Goal: Transaction & Acquisition: Purchase product/service

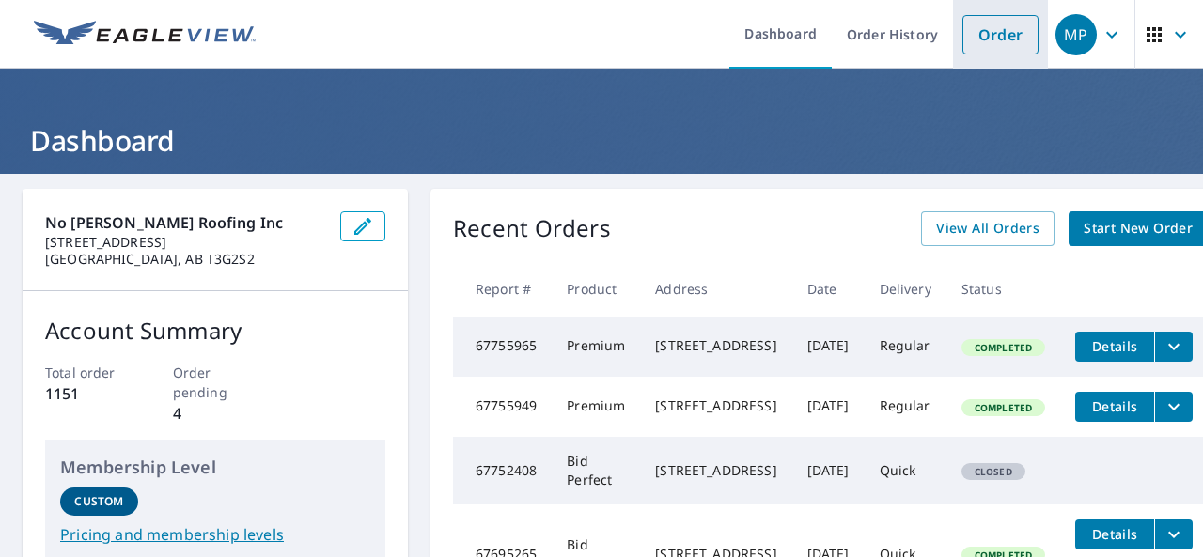
click at [962, 35] on link "Order" at bounding box center [1000, 34] width 76 height 39
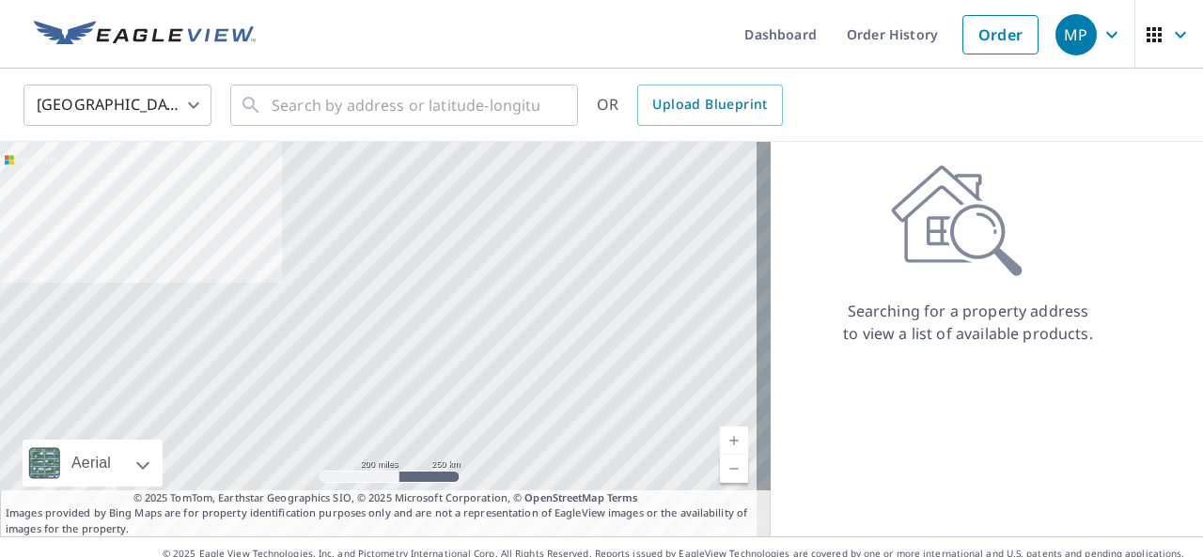
click at [176, 102] on body "MP MP Dashboard Order History Order MP United States US ​ ​ OR Upload Blueprint…" at bounding box center [601, 278] width 1203 height 557
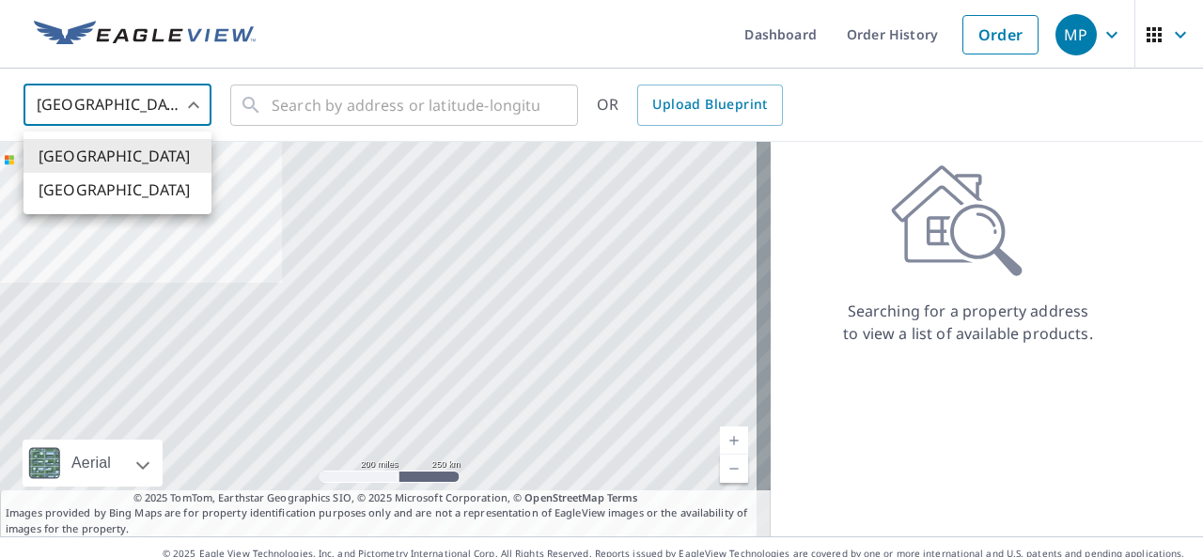
click at [129, 183] on li "[GEOGRAPHIC_DATA]" at bounding box center [117, 190] width 188 height 34
type input "CA"
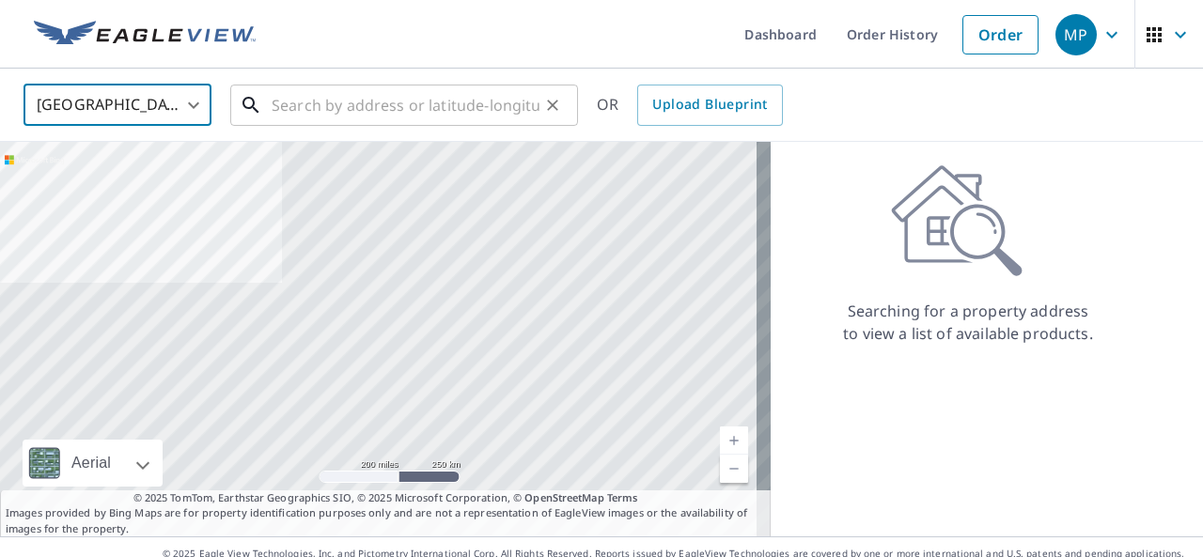
click at [325, 111] on input "text" at bounding box center [406, 105] width 268 height 53
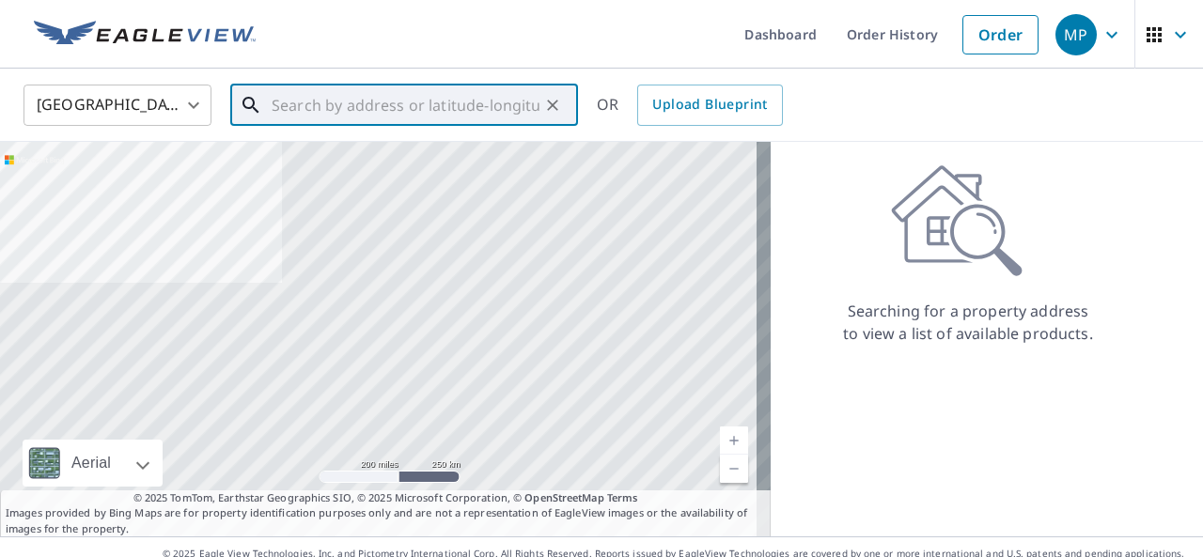
click at [417, 111] on input "text" at bounding box center [406, 105] width 268 height 53
paste input "[STREET_ADDRESS]"
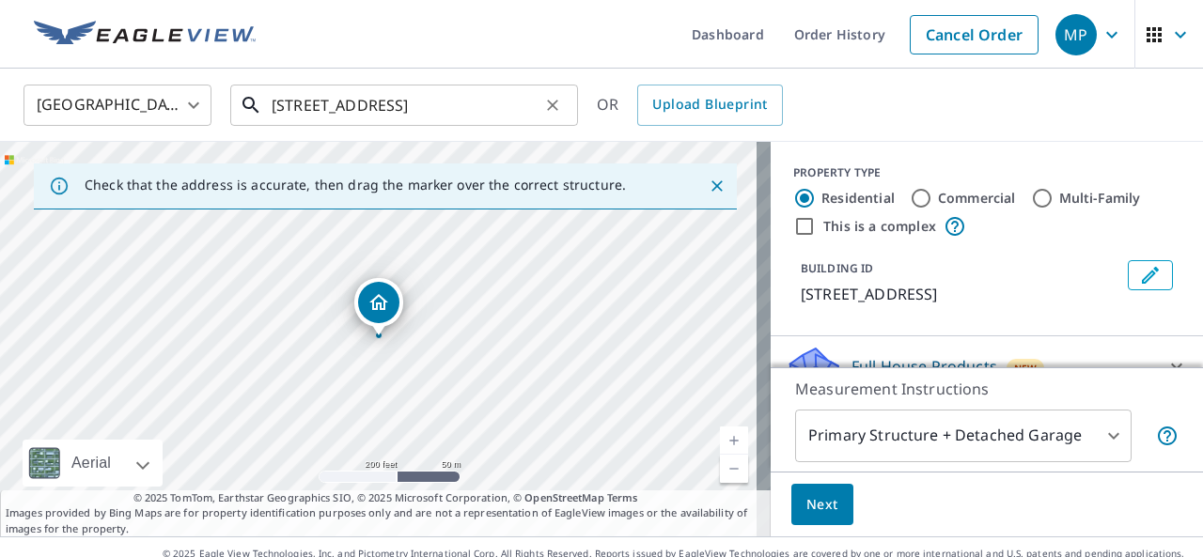
click at [477, 110] on input "[STREET_ADDRESS]" at bounding box center [406, 105] width 268 height 53
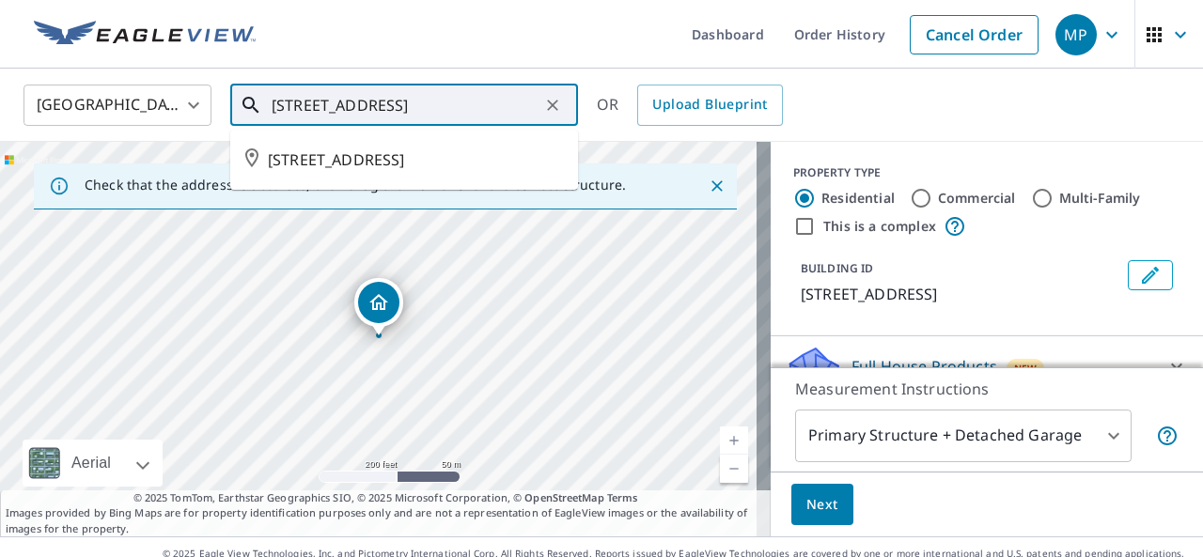
type input "[STREET_ADDRESS]"
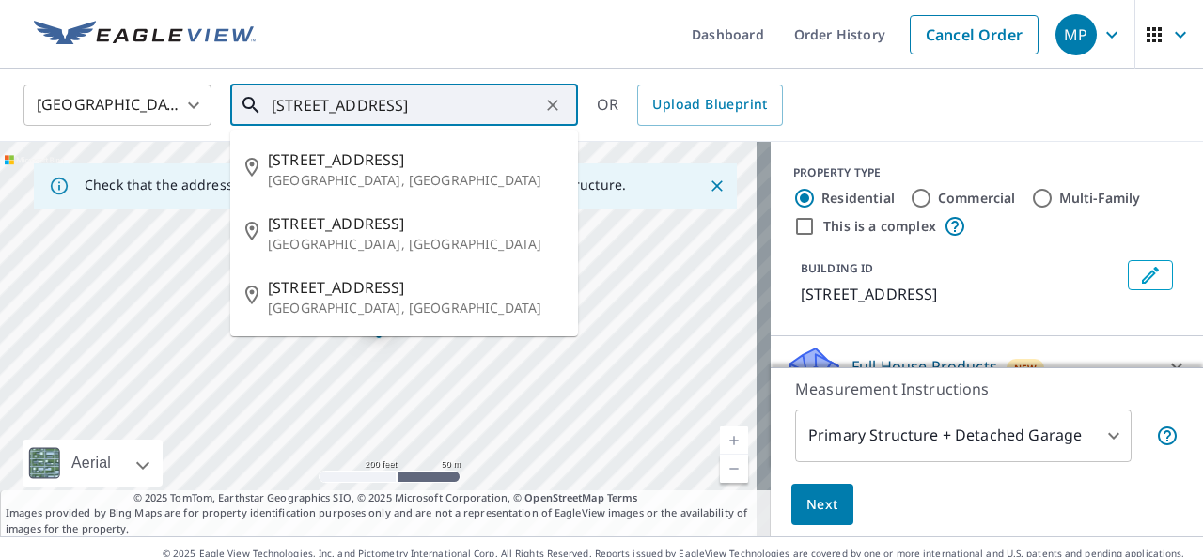
click at [464, 110] on input "[STREET_ADDRESS]" at bounding box center [406, 105] width 268 height 53
click at [465, 111] on input "[STREET_ADDRESS]" at bounding box center [406, 105] width 268 height 53
click at [466, 108] on input "[STREET_ADDRESS]" at bounding box center [406, 105] width 268 height 53
click at [468, 104] on input "[STREET_ADDRESS]" at bounding box center [406, 105] width 268 height 53
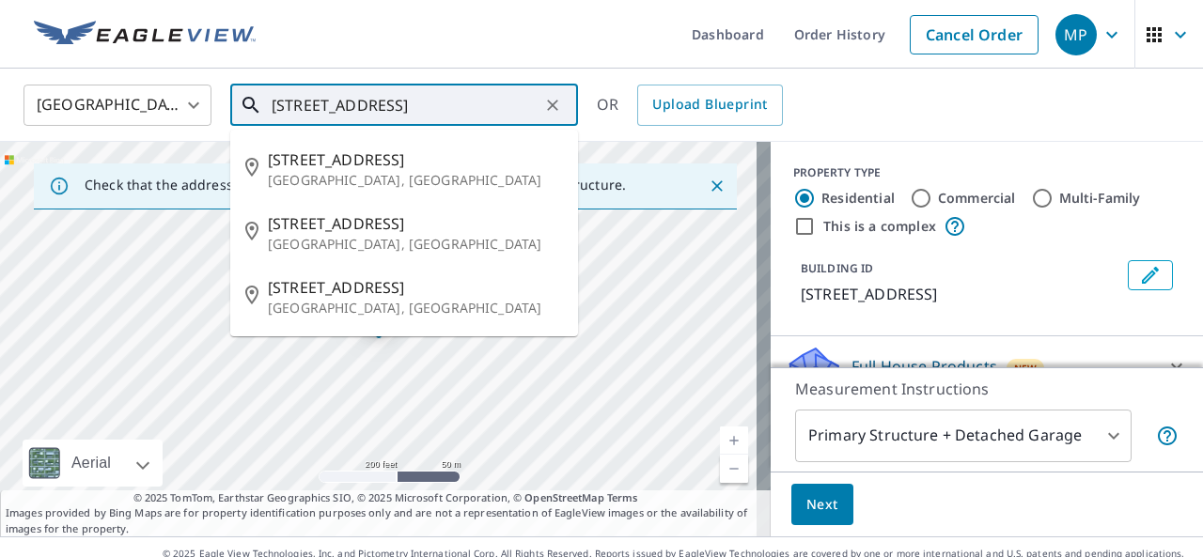
click at [468, 104] on input "[STREET_ADDRESS]" at bounding box center [406, 105] width 268 height 53
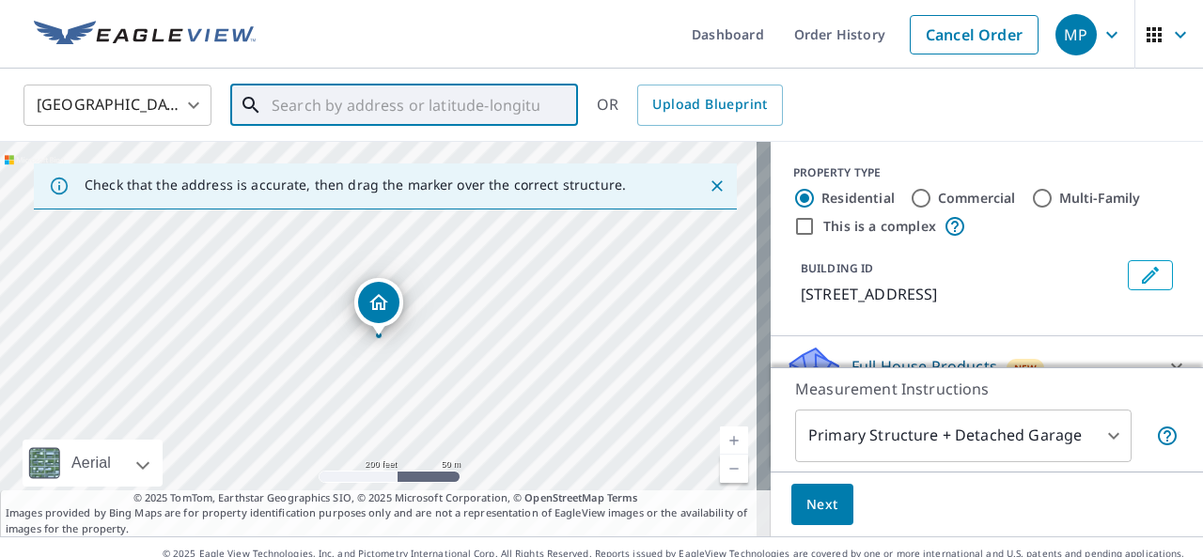
paste input "[STREET_ADDRESS]"
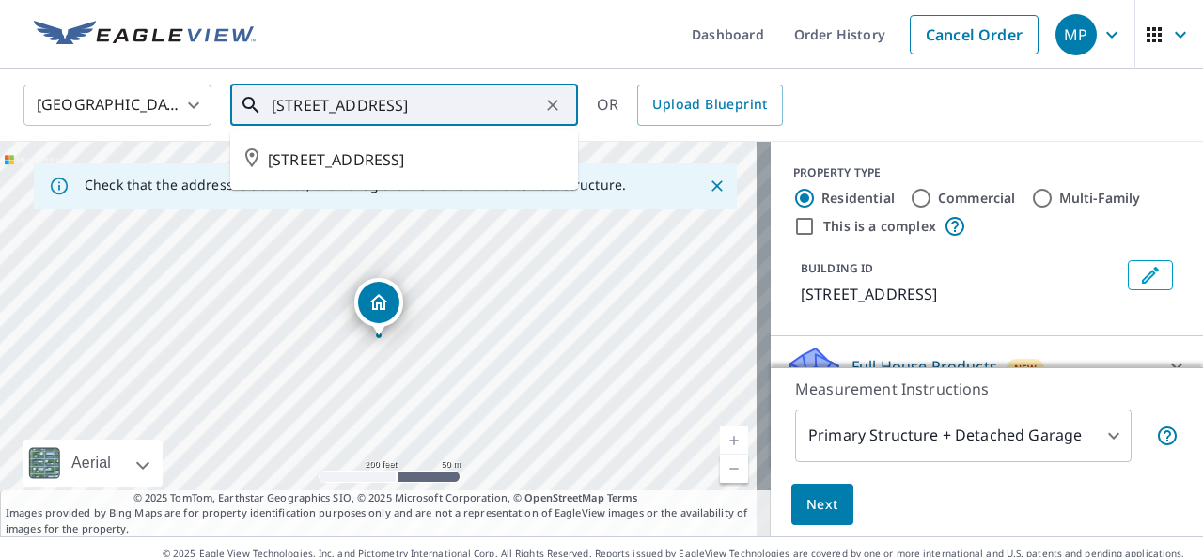
drag, startPoint x: 468, startPoint y: 104, endPoint x: 437, endPoint y: 105, distance: 31.0
click at [437, 105] on input "[STREET_ADDRESS]" at bounding box center [406, 105] width 268 height 53
drag, startPoint x: 464, startPoint y: 108, endPoint x: 274, endPoint y: 108, distance: 190.8
click at [274, 108] on input "[STREET_ADDRESS]" at bounding box center [406, 105] width 268 height 53
type input "[STREET_ADDRESS]"
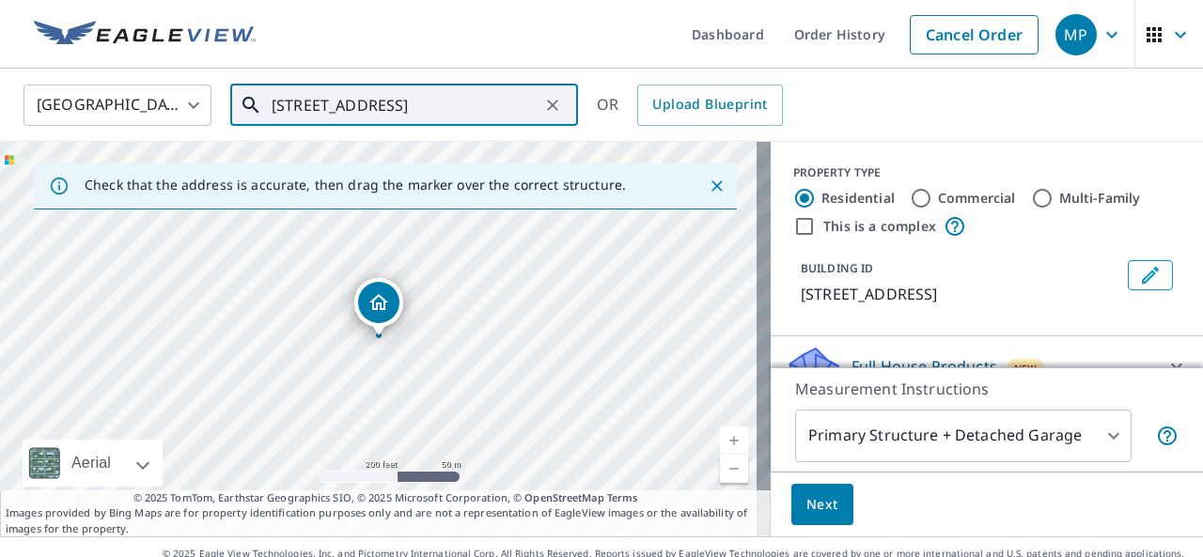
click at [557, 101] on icon "Clear" at bounding box center [552, 105] width 19 height 19
click at [481, 102] on input "text" at bounding box center [406, 105] width 268 height 53
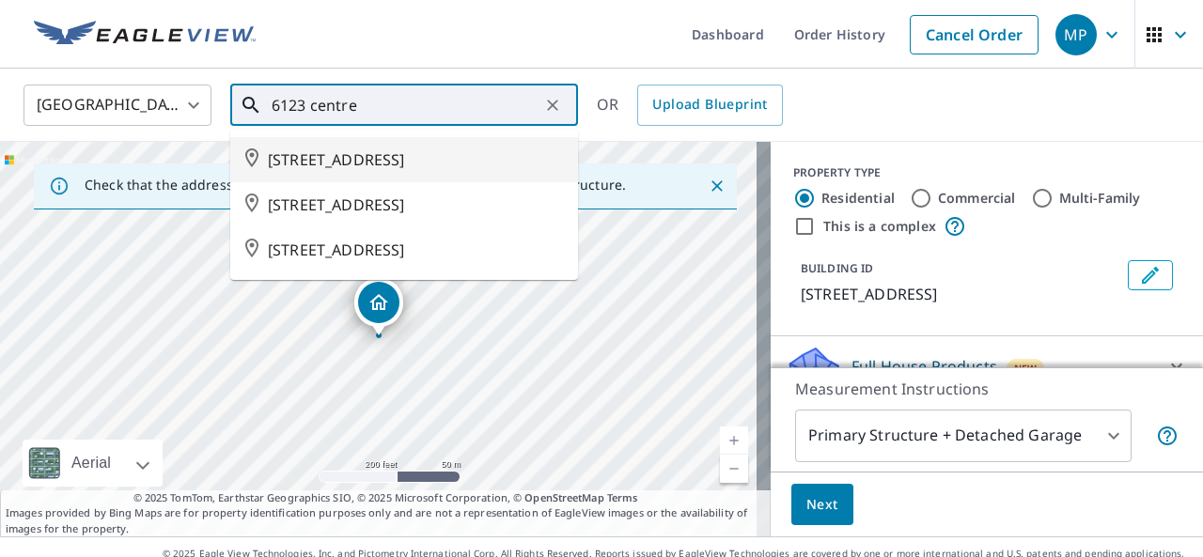
click at [456, 156] on span "[STREET_ADDRESS]" at bounding box center [415, 160] width 295 height 23
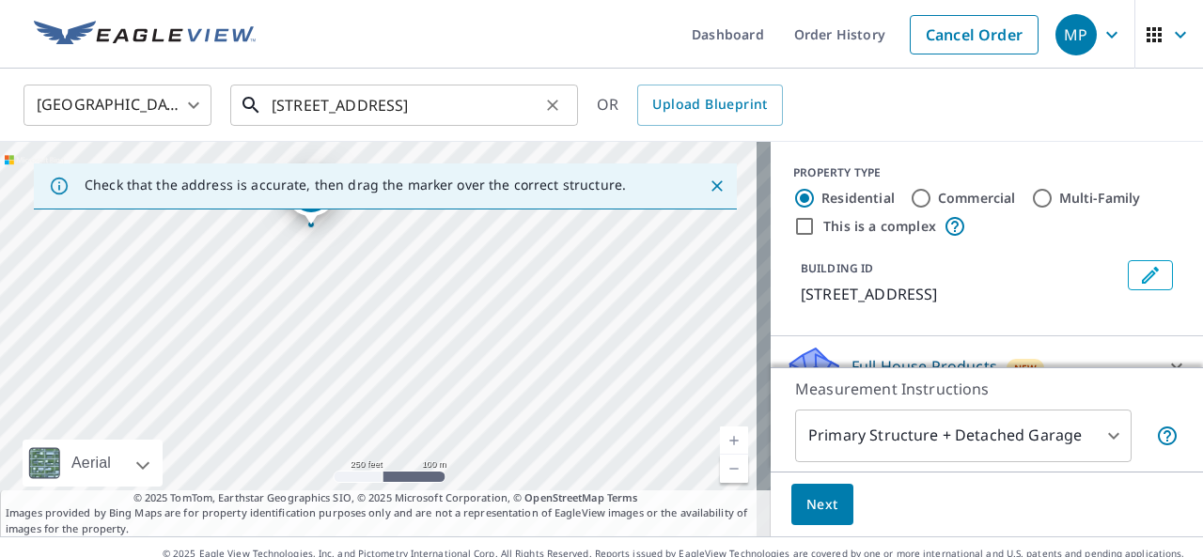
click at [483, 105] on input "[STREET_ADDRESS]" at bounding box center [406, 105] width 268 height 53
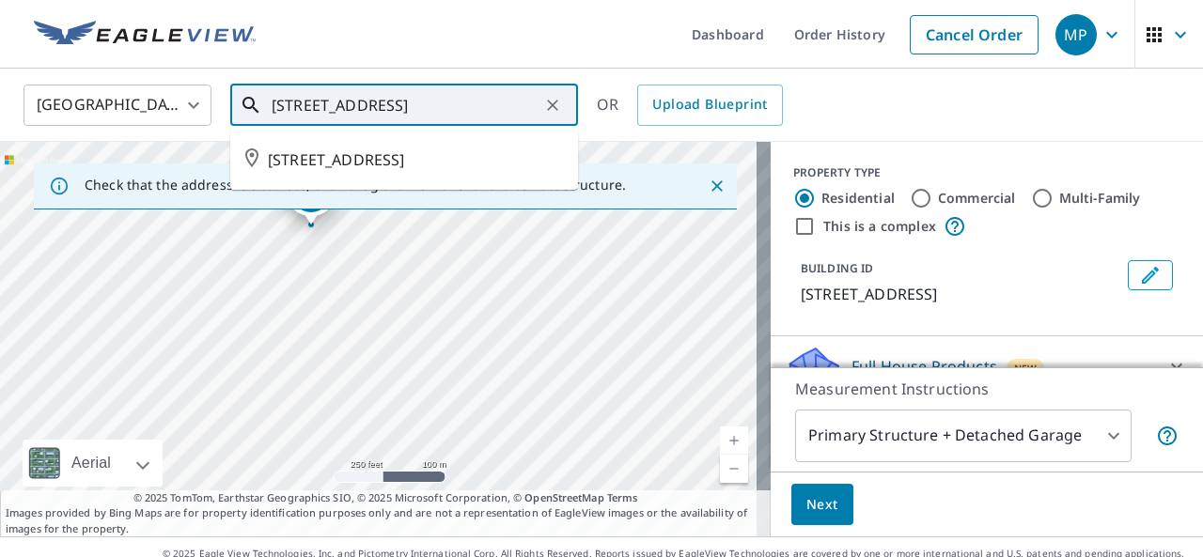
click at [536, 104] on input "[STREET_ADDRESS]" at bounding box center [406, 105] width 268 height 53
click at [472, 105] on input "[STREET_ADDRESS]" at bounding box center [406, 105] width 268 height 53
click at [477, 105] on input "[STREET_ADDRESS]" at bounding box center [406, 105] width 268 height 53
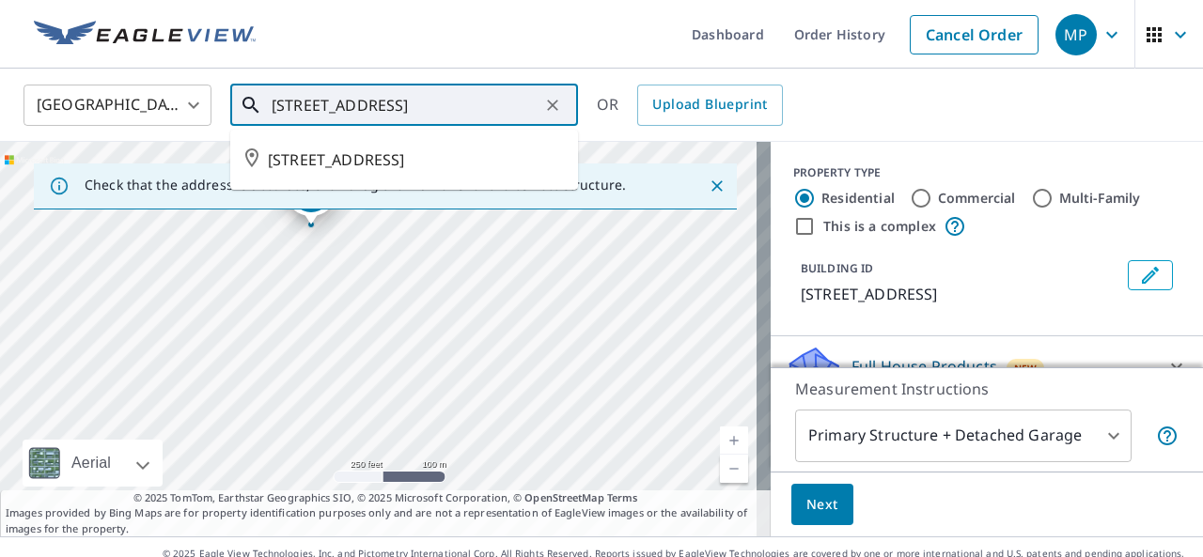
scroll to position [0, 19]
drag, startPoint x: 520, startPoint y: 109, endPoint x: 560, endPoint y: 108, distance: 40.4
click at [560, 108] on div "[STREET_ADDRESS] ​" at bounding box center [404, 105] width 348 height 41
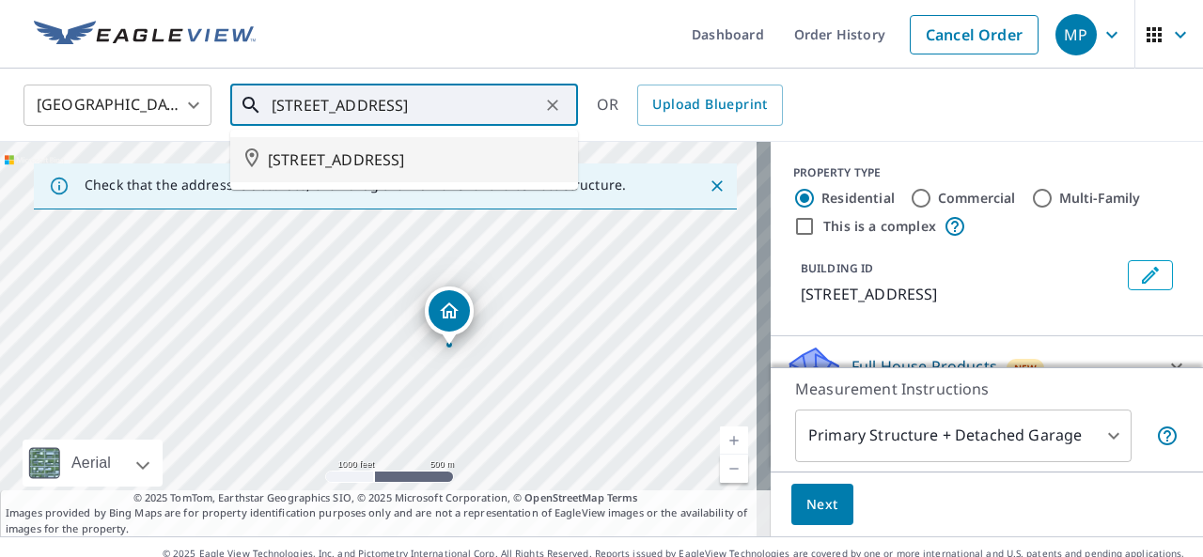
click at [460, 102] on input "[STREET_ADDRESS]" at bounding box center [406, 105] width 268 height 53
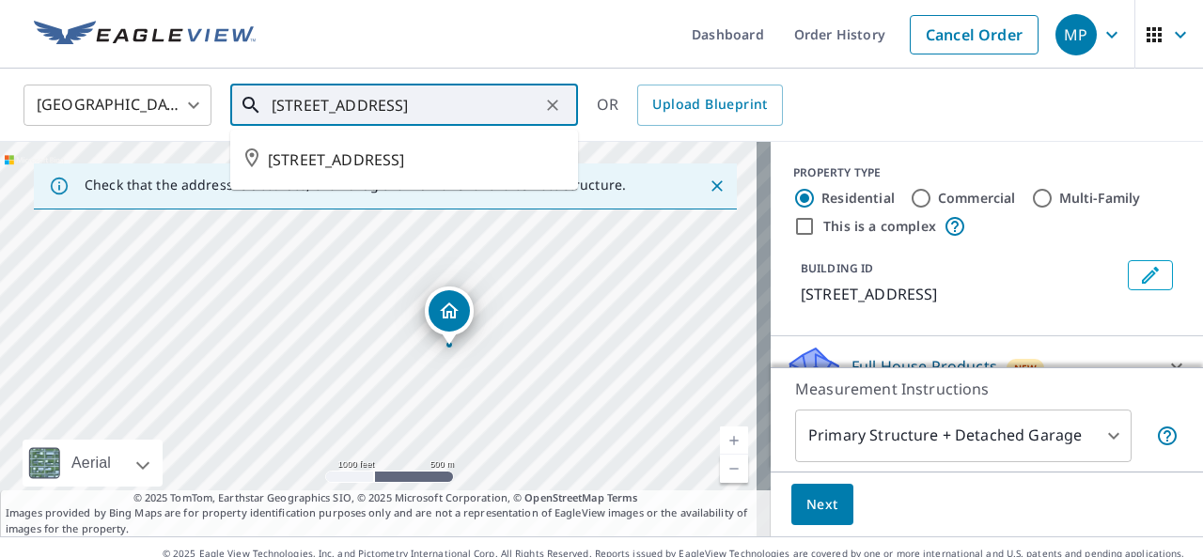
drag, startPoint x: 423, startPoint y: 102, endPoint x: 271, endPoint y: 106, distance: 152.3
click at [271, 106] on div "[STREET_ADDRESS] ​" at bounding box center [404, 105] width 348 height 41
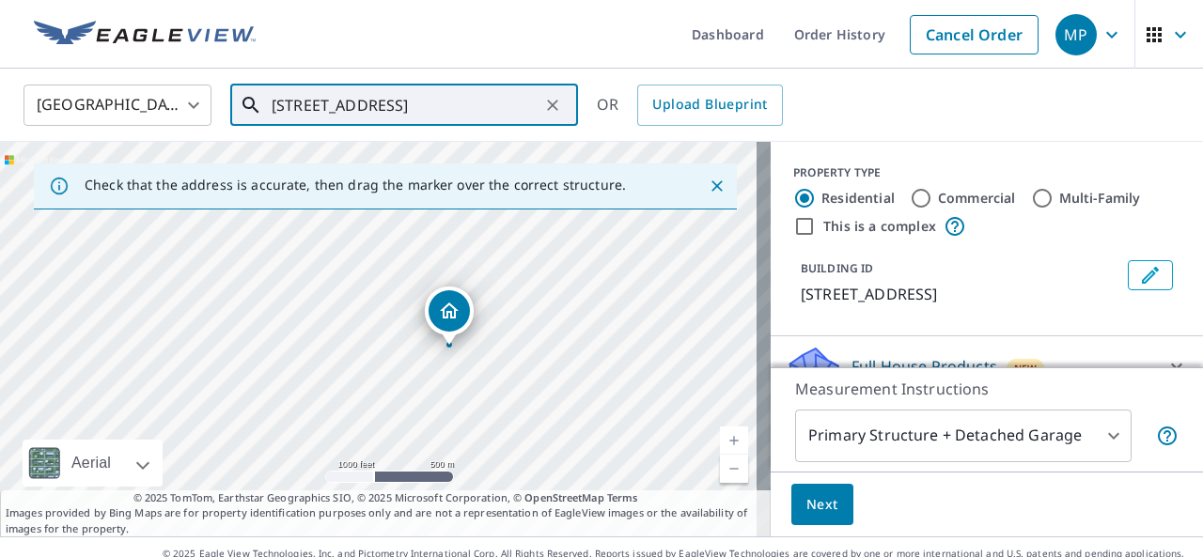
click at [458, 98] on input "[STREET_ADDRESS]" at bounding box center [406, 105] width 268 height 53
click at [491, 98] on input "[STREET_ADDRESS]" at bounding box center [406, 105] width 268 height 53
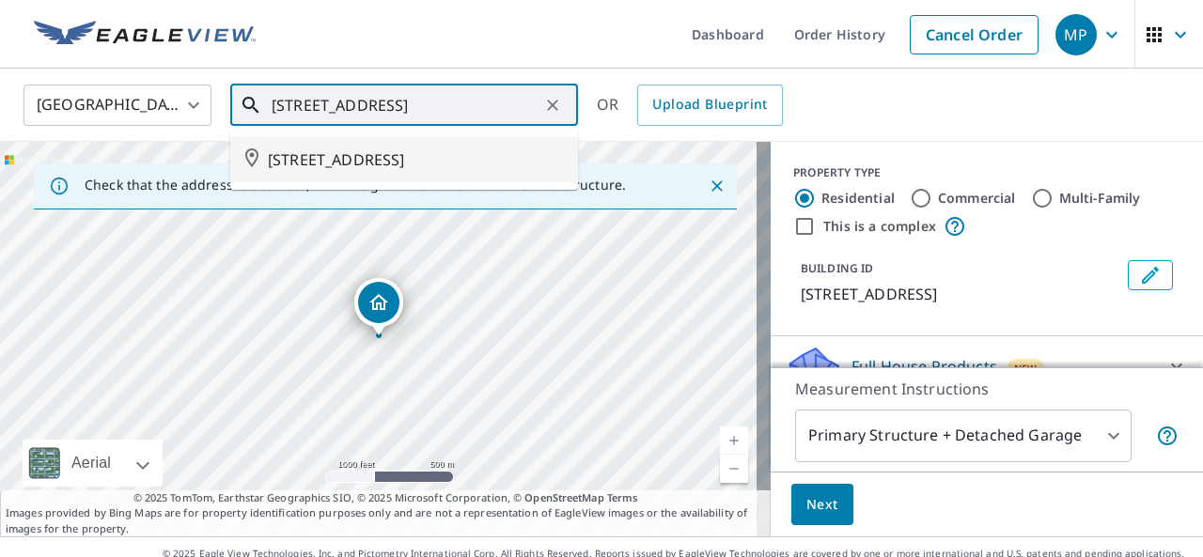
click at [496, 149] on span "[STREET_ADDRESS]" at bounding box center [415, 160] width 295 height 23
type input "[STREET_ADDRESS]"
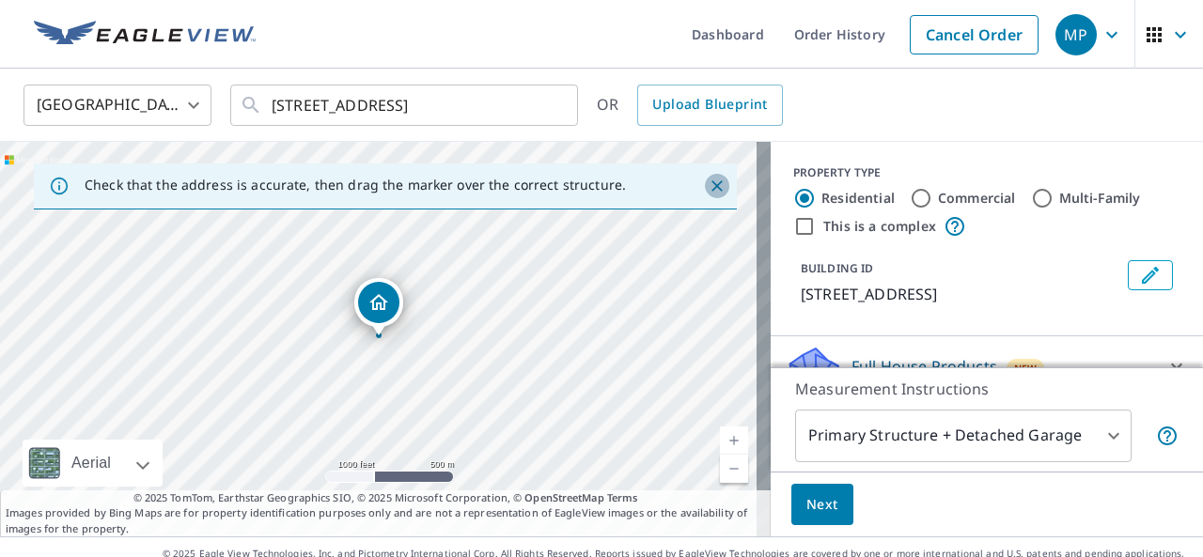
click at [705, 187] on button "Close" at bounding box center [717, 186] width 24 height 24
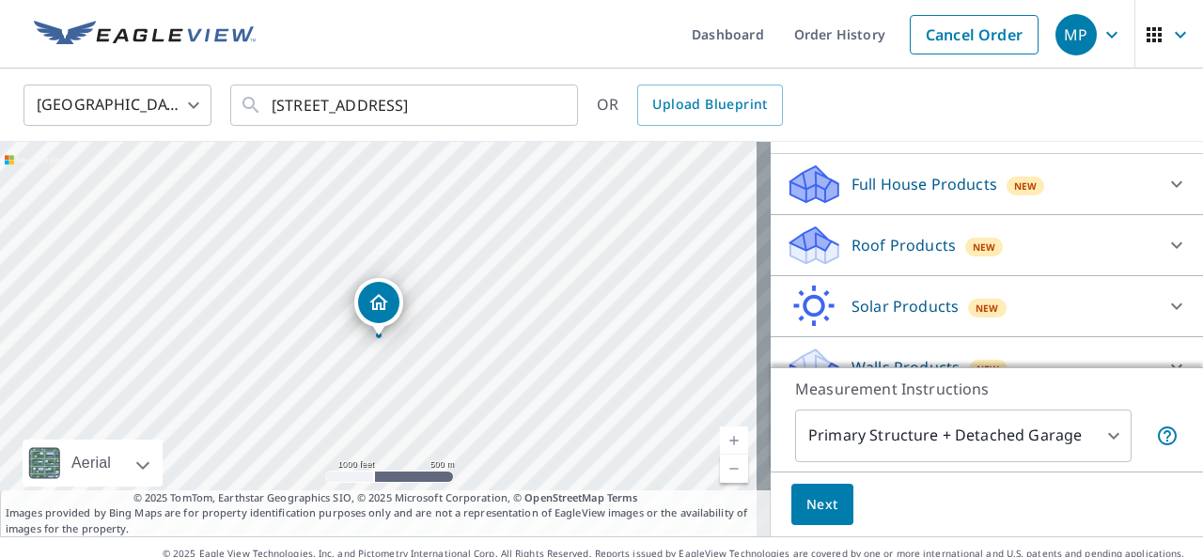
scroll to position [188, 0]
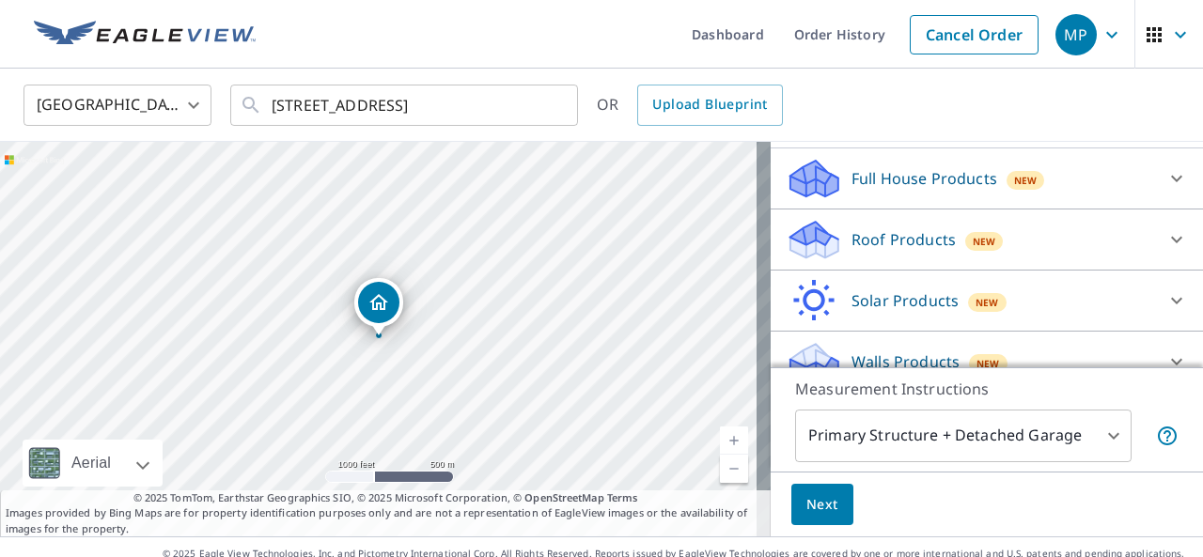
click at [1087, 438] on body "MP MP Dashboard Order History Cancel Order MP Canada [GEOGRAPHIC_DATA] ​ [STREE…" at bounding box center [601, 278] width 1203 height 557
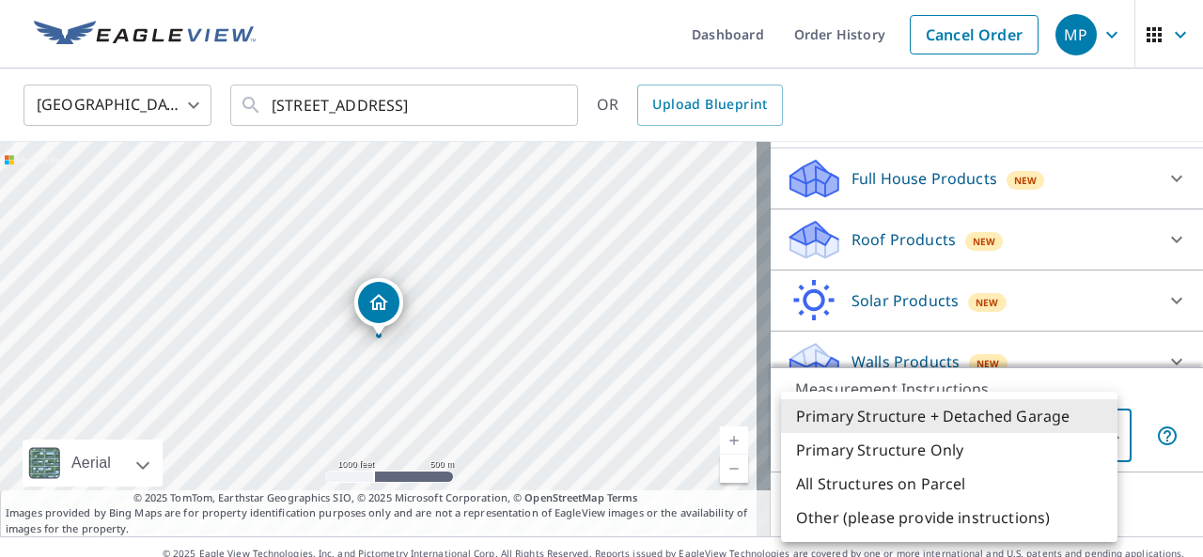
click at [368, 339] on div at bounding box center [601, 278] width 1203 height 557
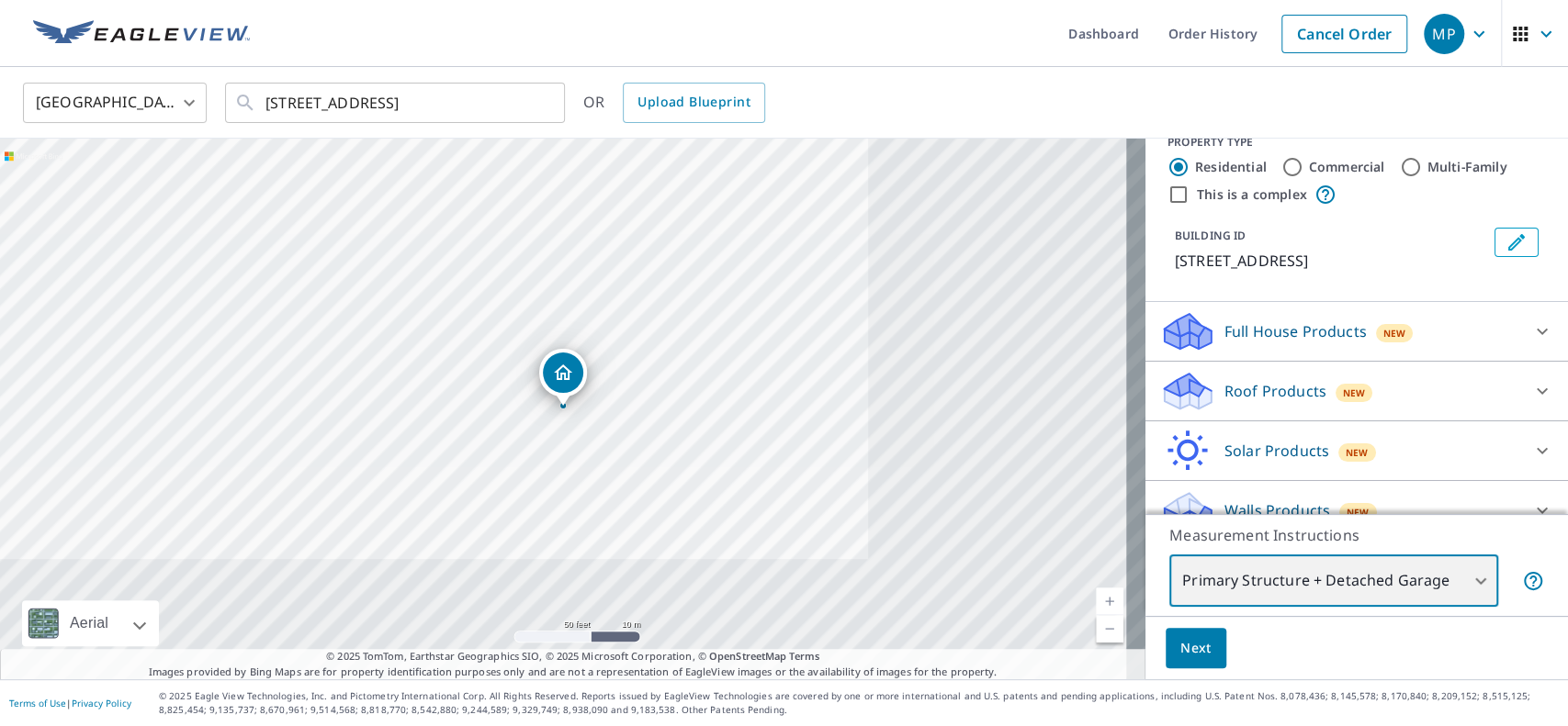
scroll to position [53, 0]
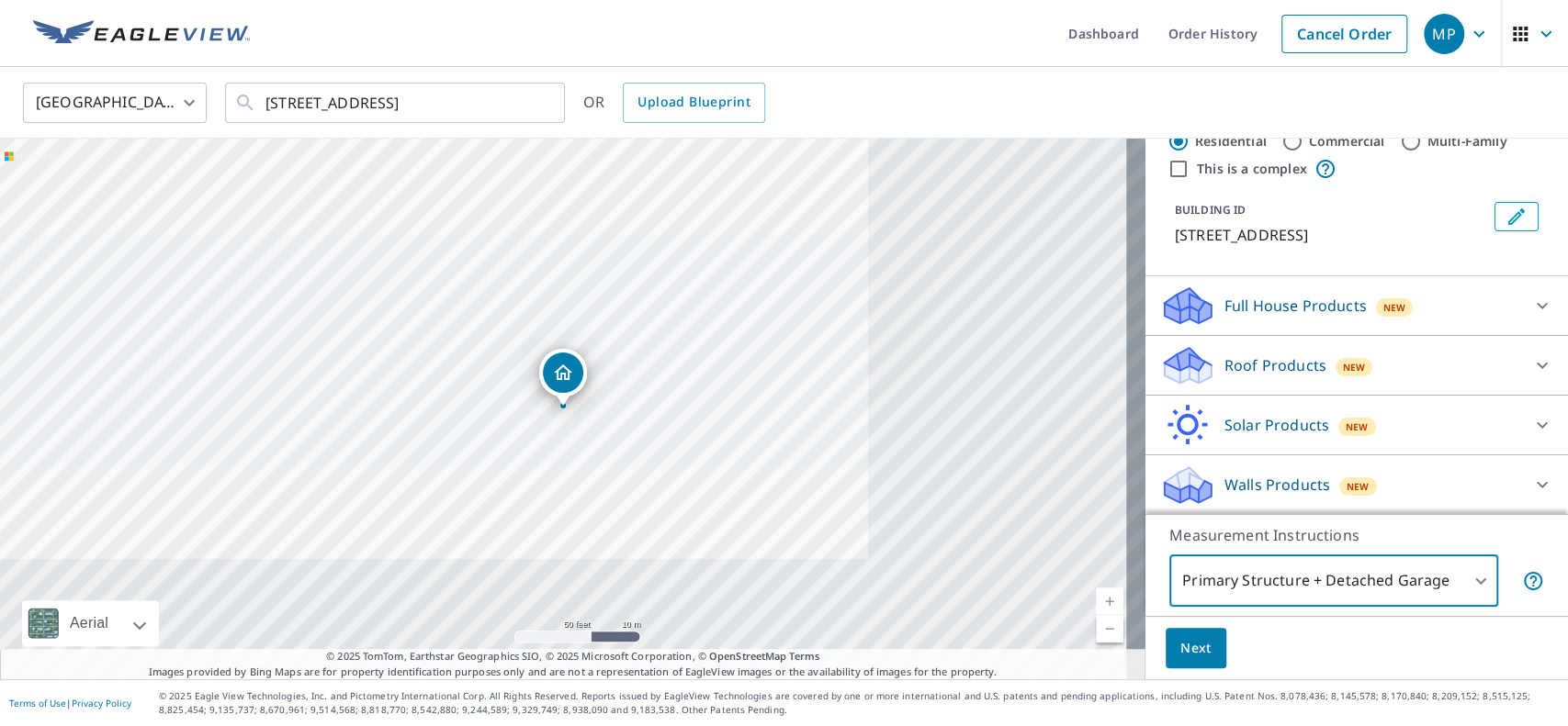
click at [1175, 355] on div "Roof Products New" at bounding box center [1340, 365] width 360 height 43
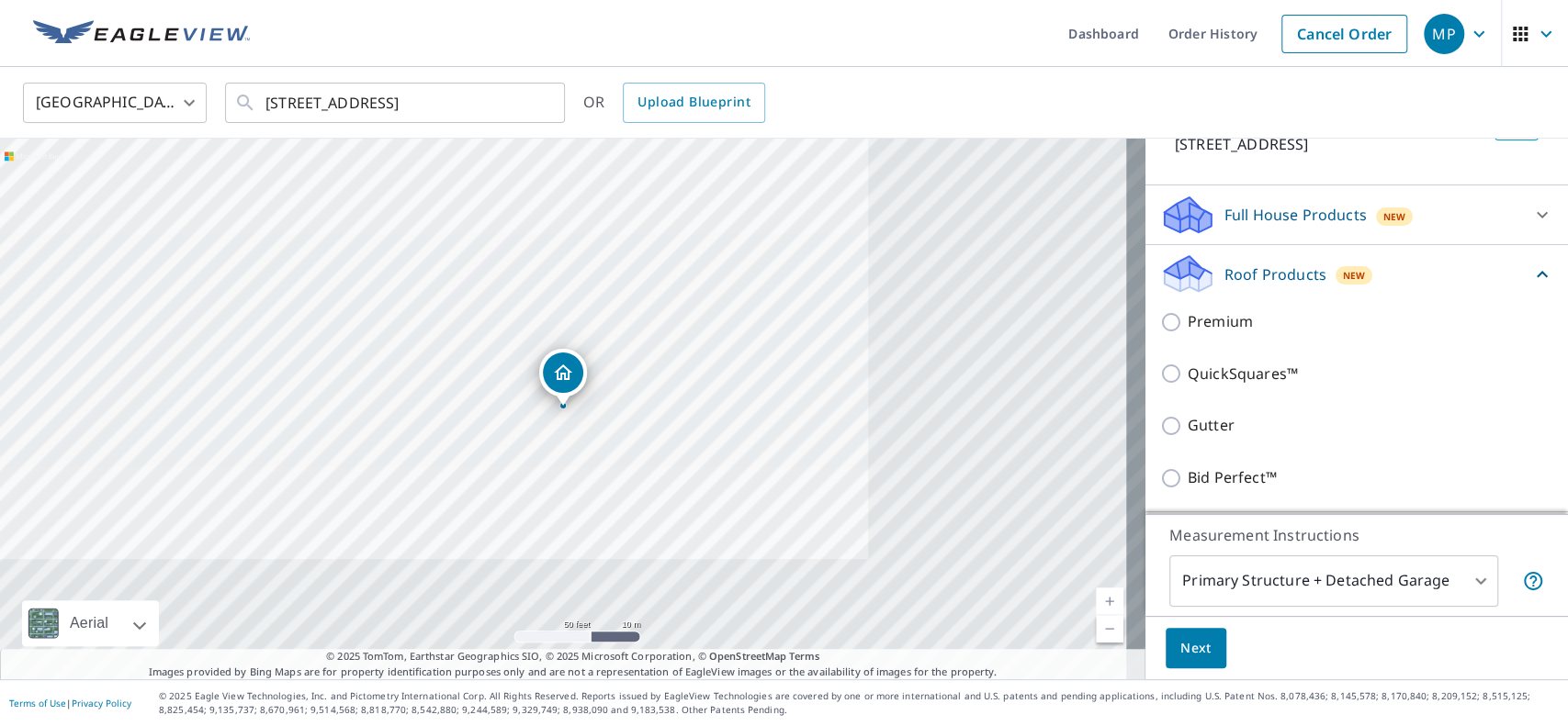
scroll to position [176, 0]
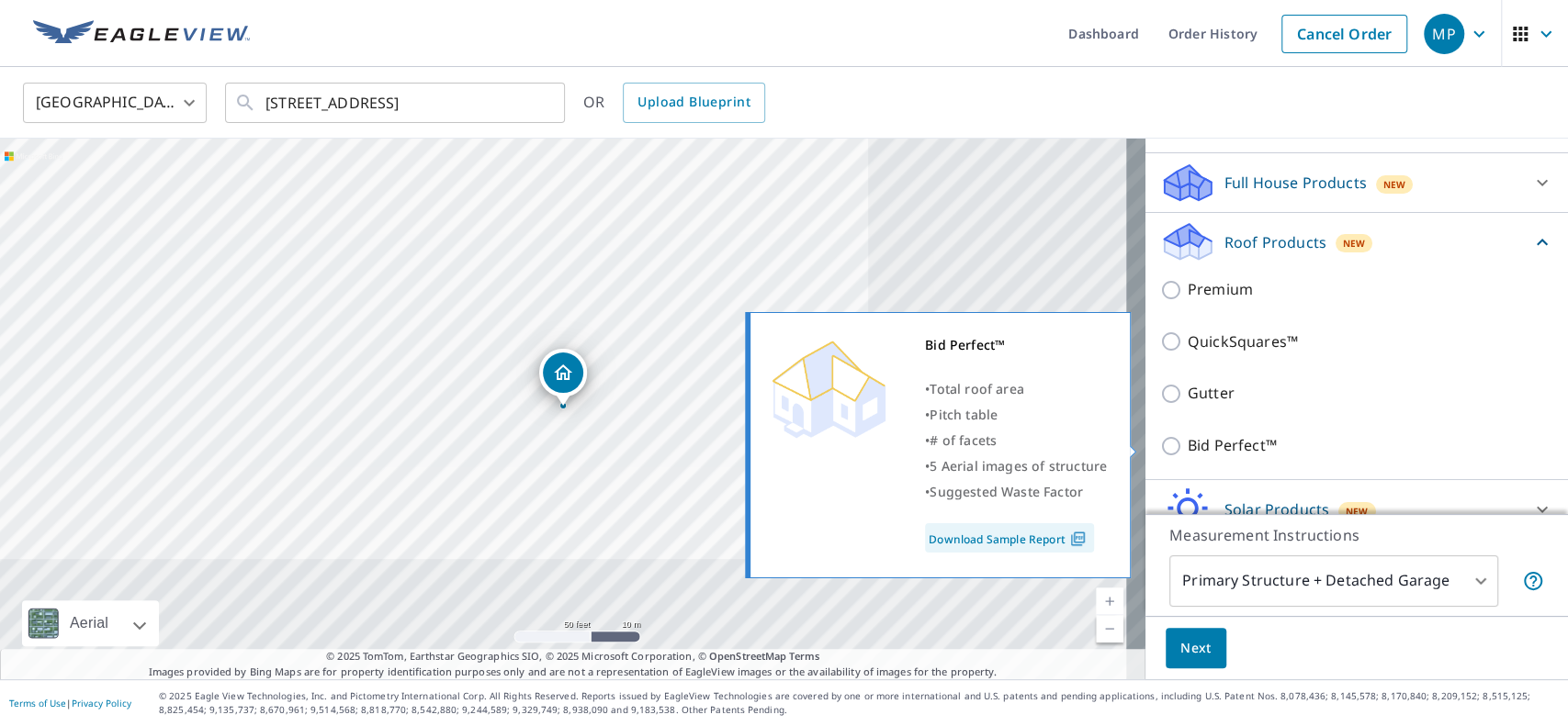
click at [1175, 447] on p "Bid Perfect™" at bounding box center [1232, 446] width 89 height 22
click at [1175, 447] on input "Bid Perfect™" at bounding box center [1174, 447] width 27 height 22
checkbox input "true"
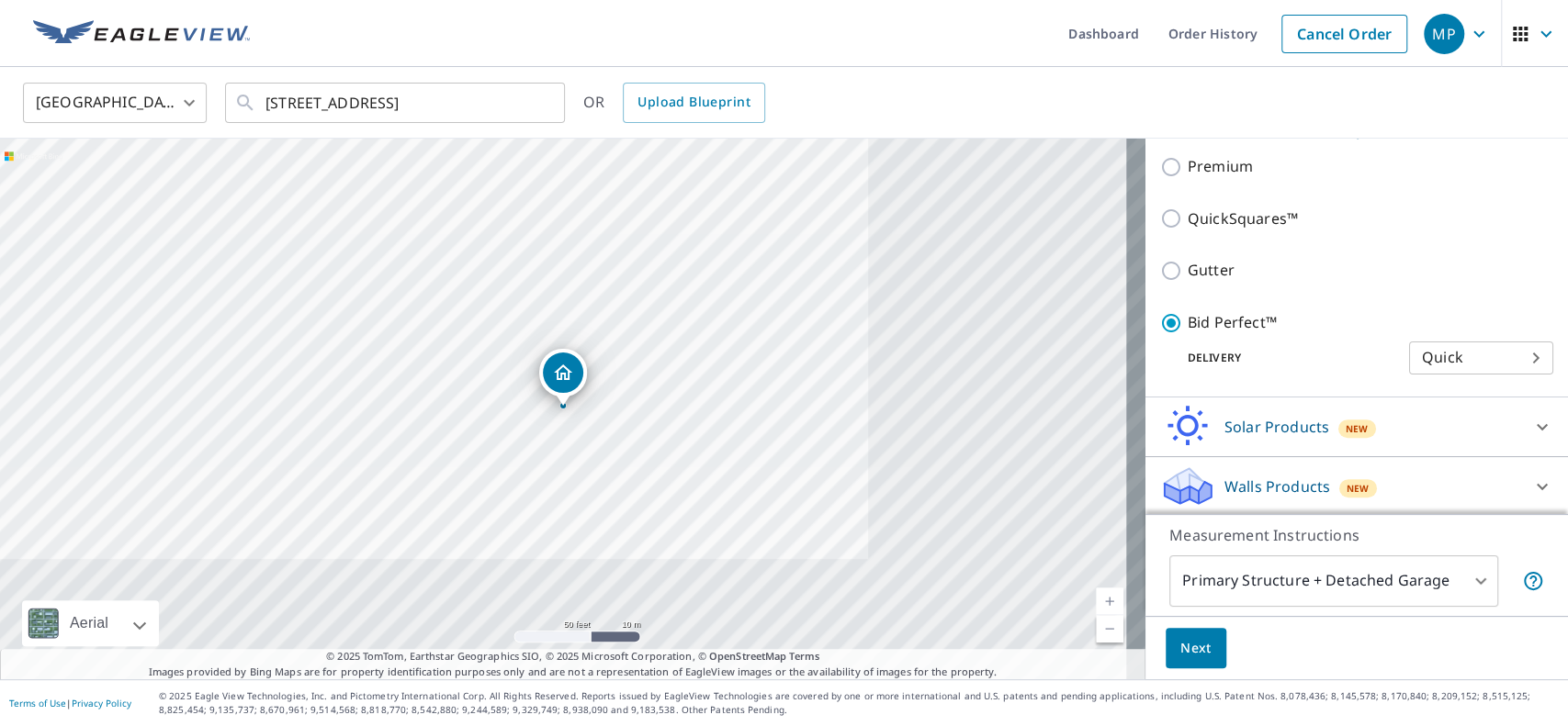
scroll to position [328, 0]
click at [1175, 543] on span "Next" at bounding box center [1197, 648] width 31 height 22
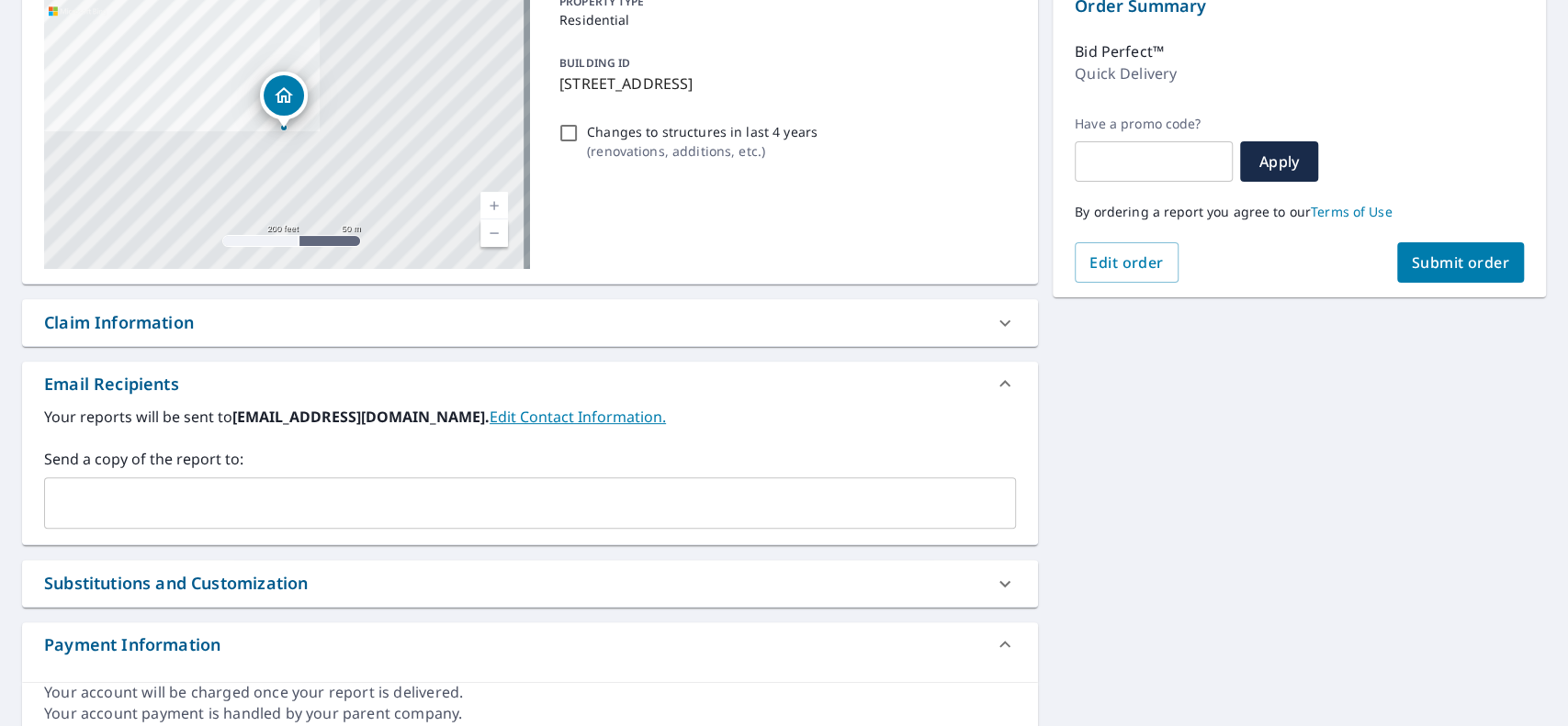
scroll to position [244, 0]
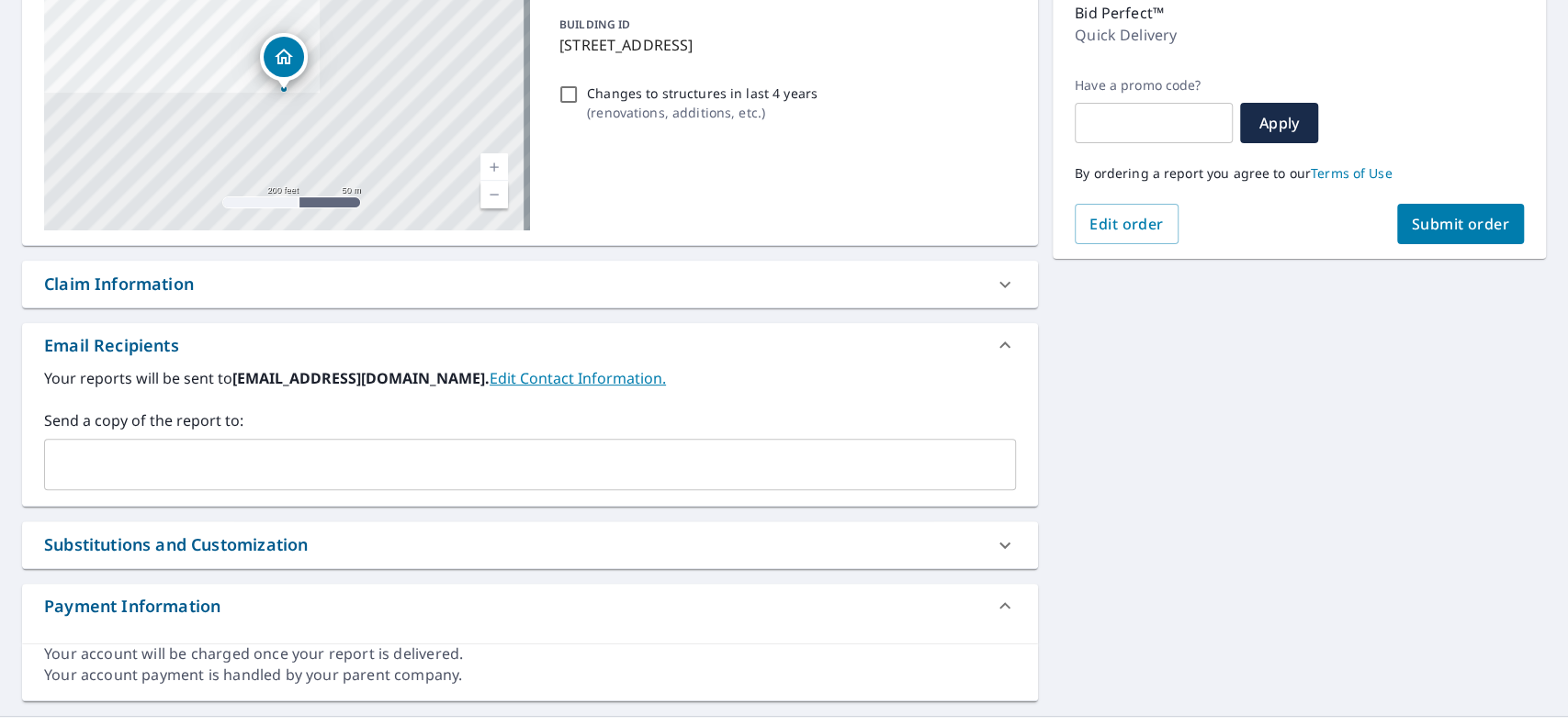
click at [490, 473] on input "text" at bounding box center [516, 465] width 928 height 35
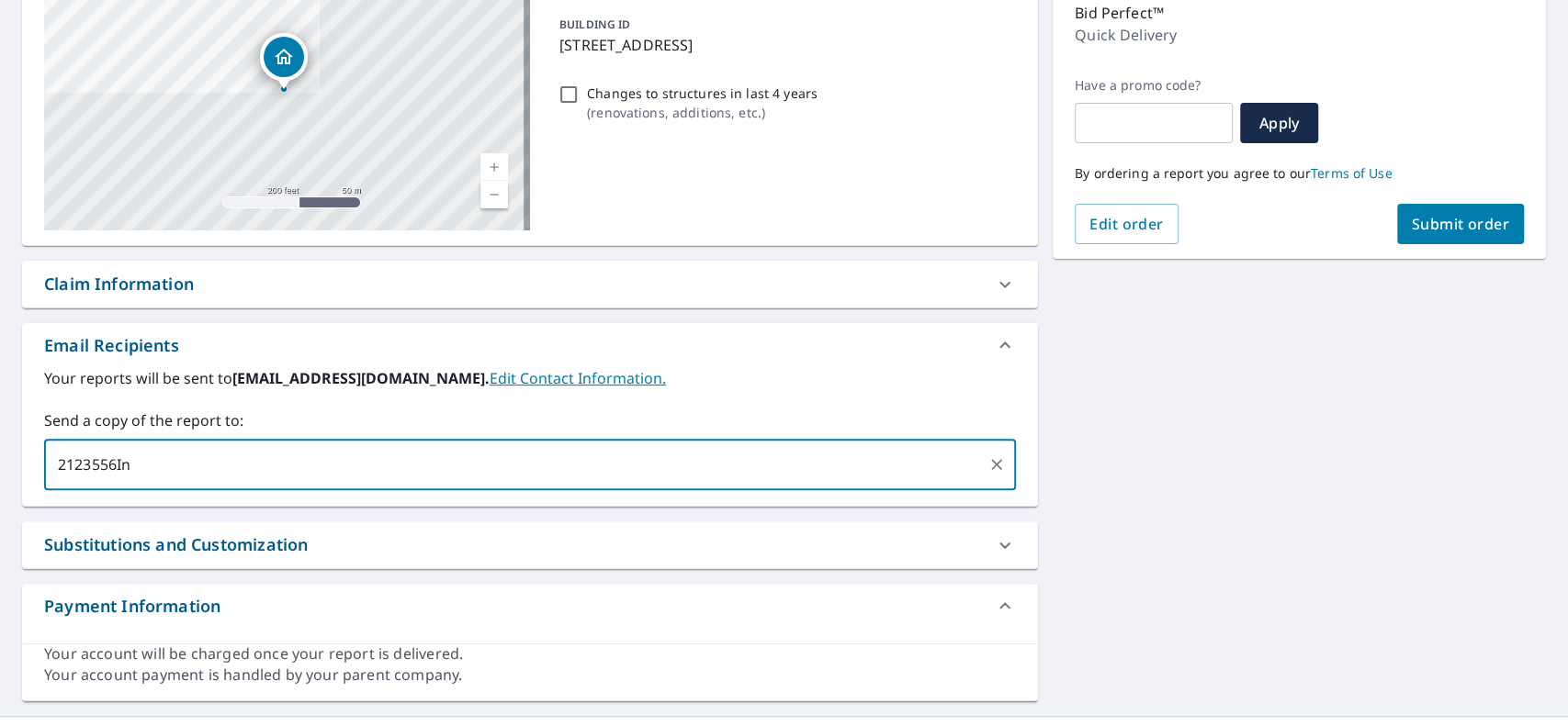
type input "2123556Inc"
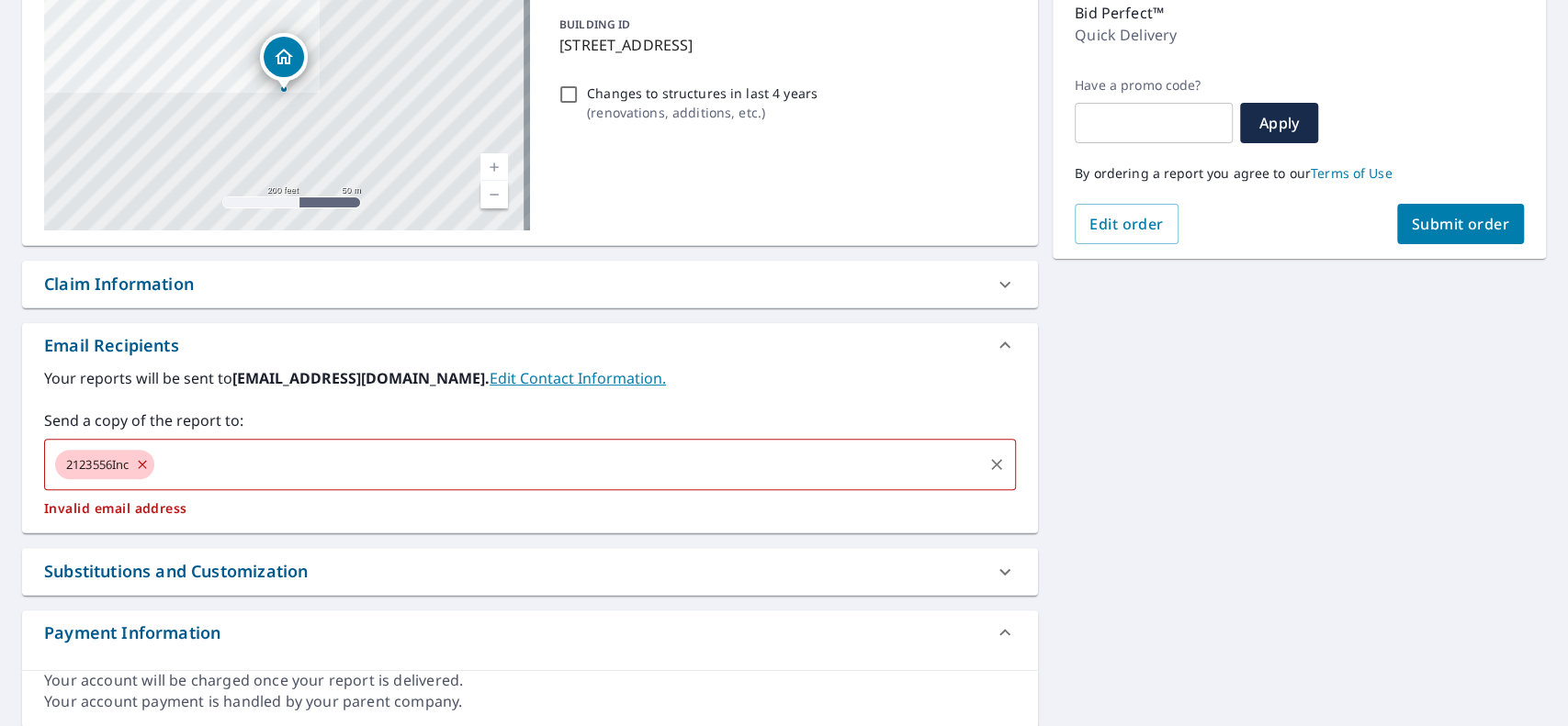
click at [147, 466] on icon at bounding box center [142, 464] width 15 height 21
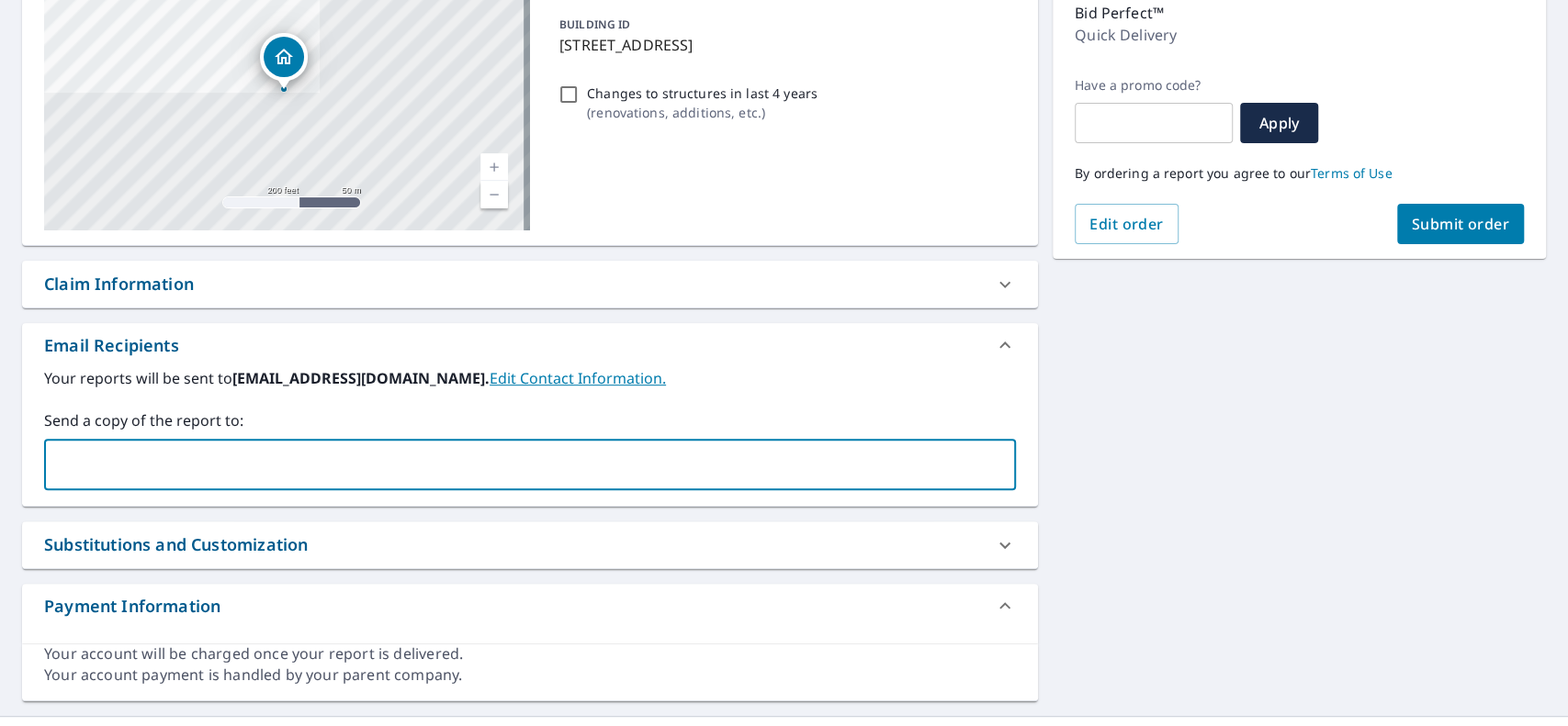
click at [189, 465] on input "text" at bounding box center [516, 465] width 928 height 35
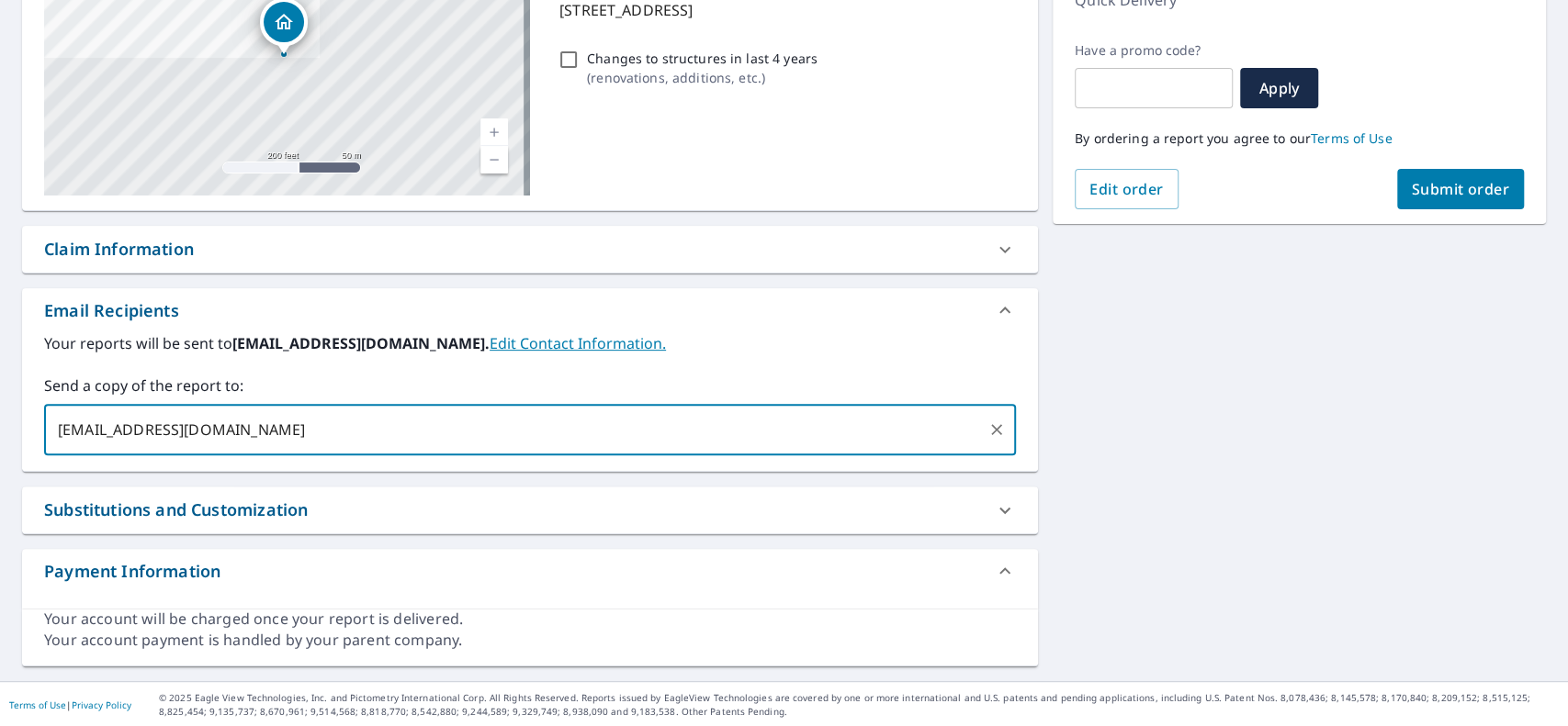
type input "[EMAIL_ADDRESS][DOMAIN_NAME]"
click at [1175, 183] on span "Submit order" at bounding box center [1461, 189] width 99 height 21
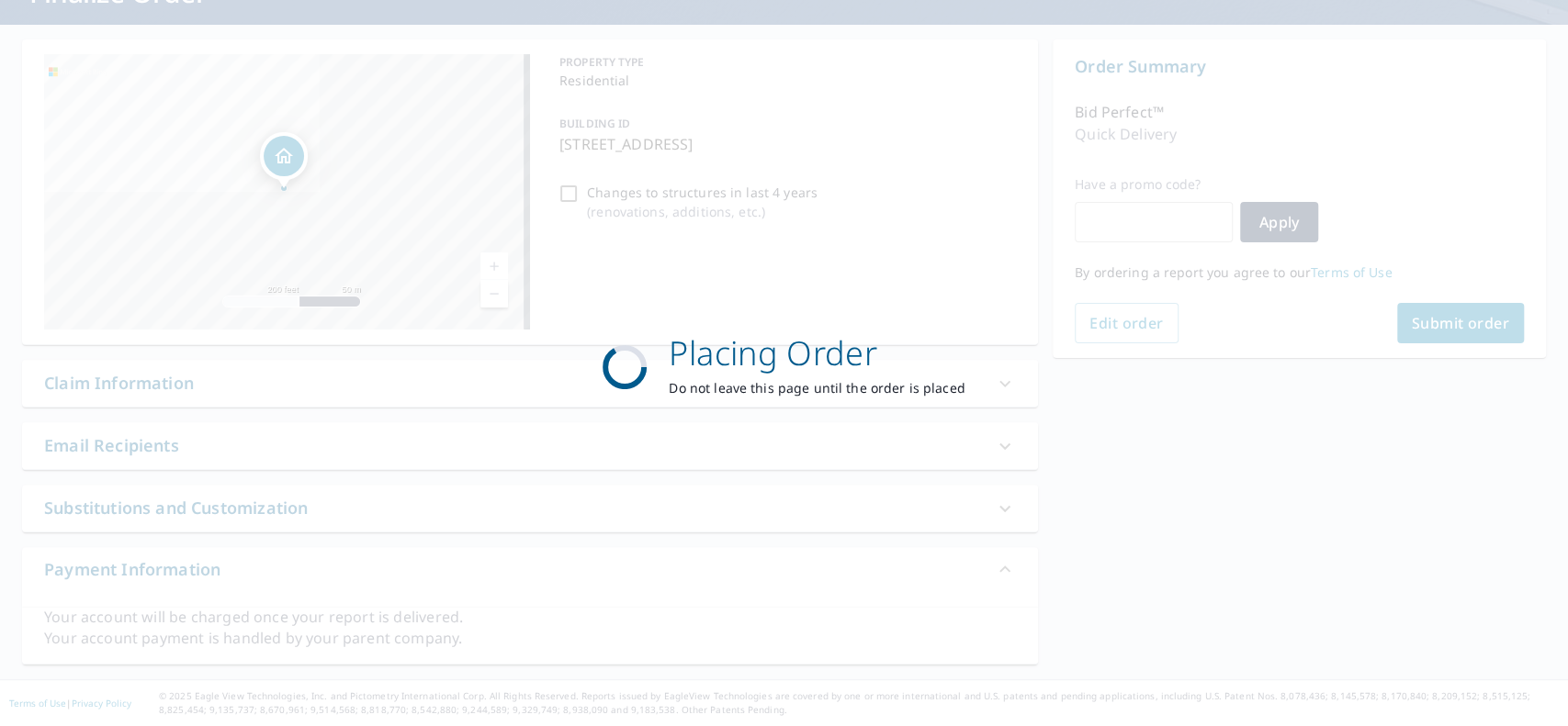
scroll to position [145, 0]
